Goal: Navigation & Orientation: Find specific page/section

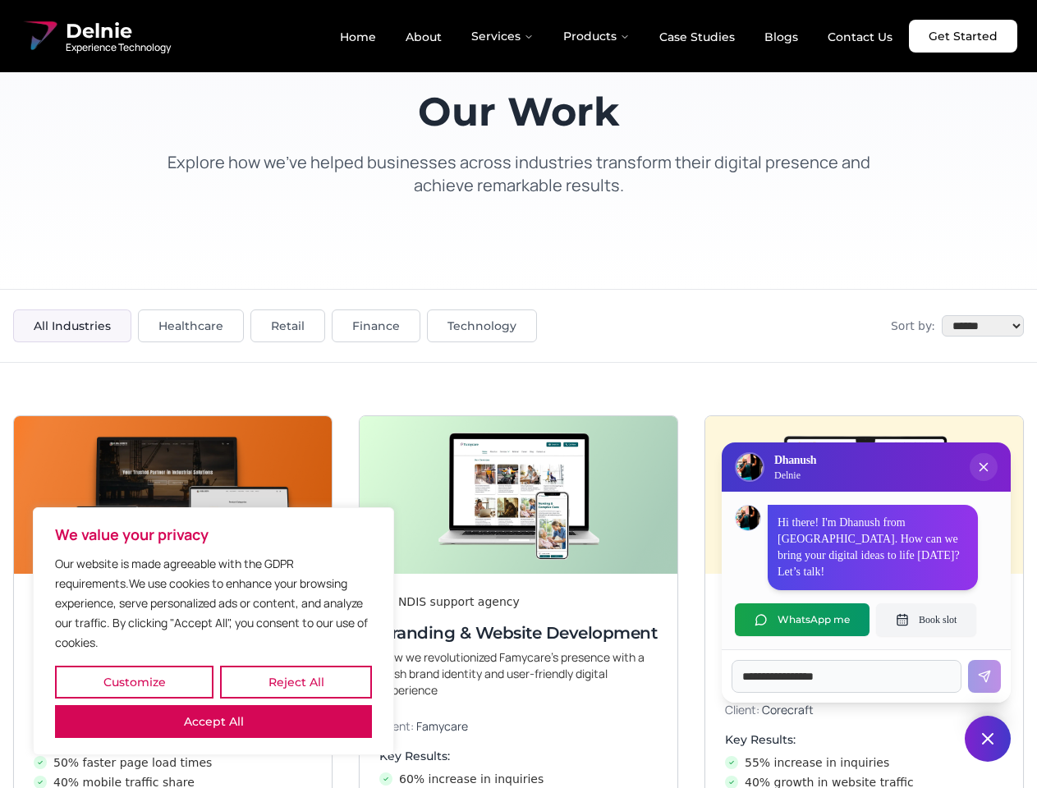
click at [134, 682] on button "Customize" at bounding box center [134, 682] width 158 height 33
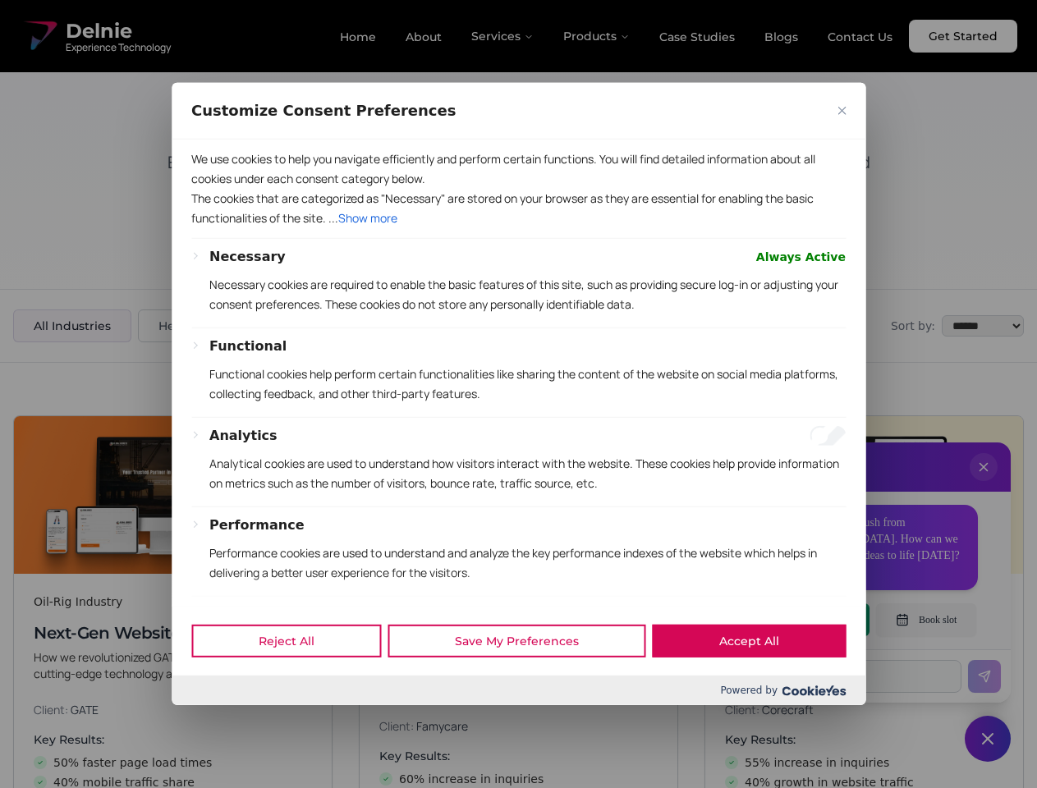
click at [295, 682] on div at bounding box center [518, 394] width 1037 height 788
click at [213, 189] on p "We use cookies to help you navigate efficiently and perform certain functions. …" at bounding box center [518, 168] width 654 height 39
click at [518, 394] on div "Functional Functional cookies help perform certain functionalities like sharing…" at bounding box center [527, 377] width 636 height 80
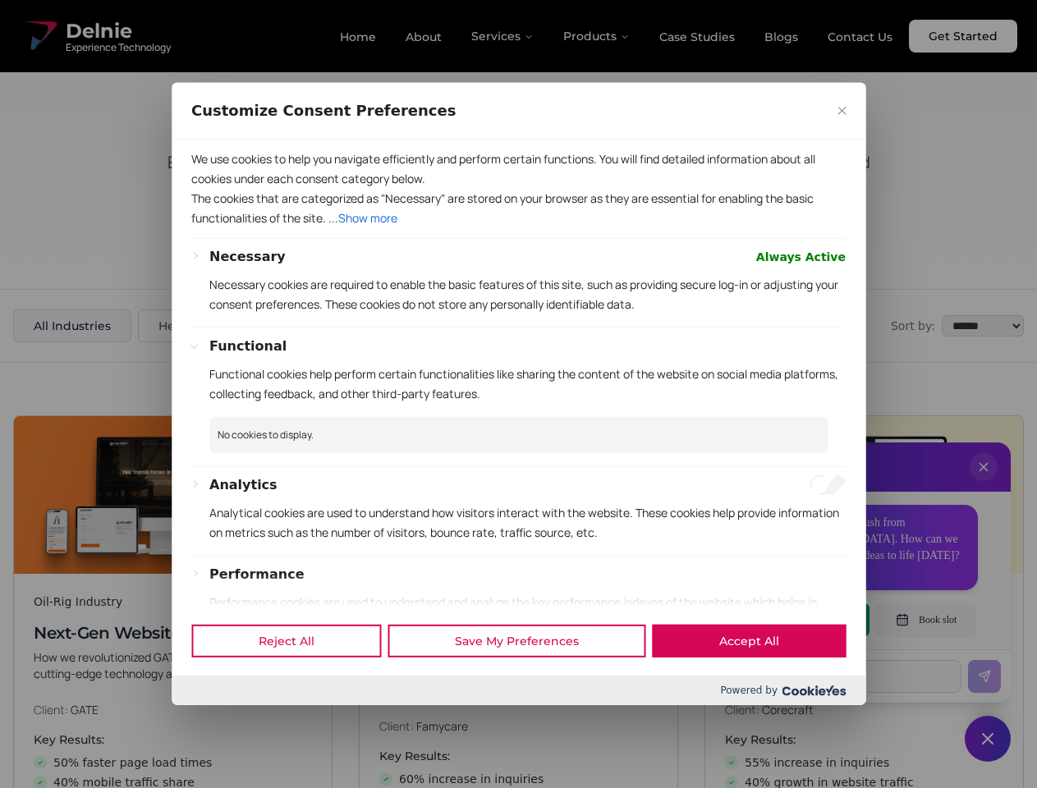
click at [983, 483] on div at bounding box center [518, 394] width 1037 height 788
click at [802, 620] on div "Reject All Save My Preferences Accept All" at bounding box center [519, 641] width 694 height 70
click at [926, 620] on div at bounding box center [518, 394] width 1037 height 788
click at [987, 739] on div at bounding box center [518, 394] width 1037 height 788
click at [503, 36] on div at bounding box center [518, 394] width 1037 height 788
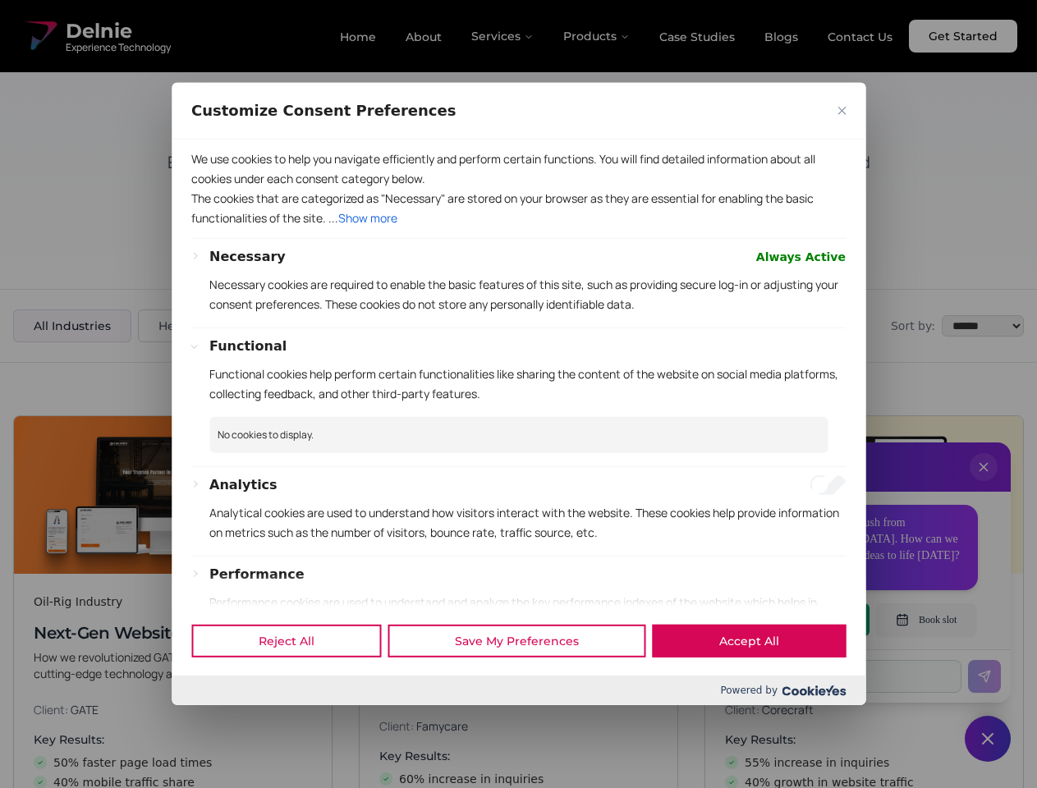
click at [597, 36] on div at bounding box center [518, 394] width 1037 height 788
